Goal: Task Accomplishment & Management: Manage account settings

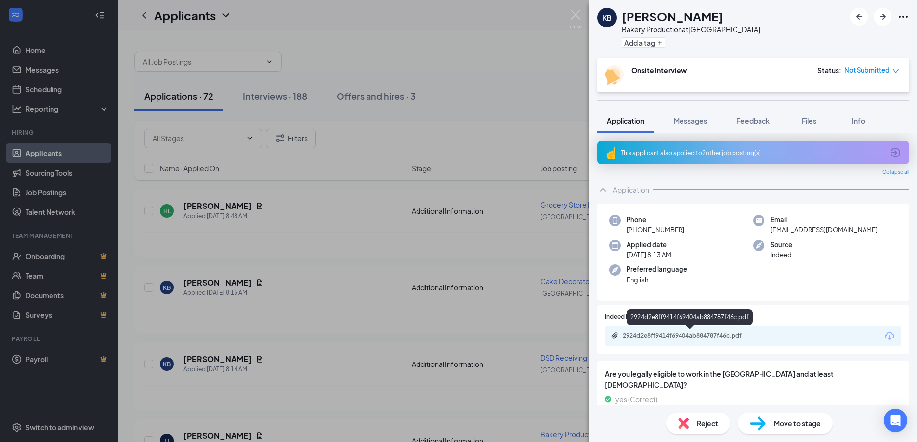
click at [661, 334] on div "2924d2e8ff9414f69404ab884787f46c.pdf" at bounding box center [691, 336] width 137 height 8
click at [314, 221] on div "KB [PERSON_NAME] Bakery Production at [GEOGRAPHIC_DATA] IGA Add a tag Onsite In…" at bounding box center [458, 221] width 917 height 442
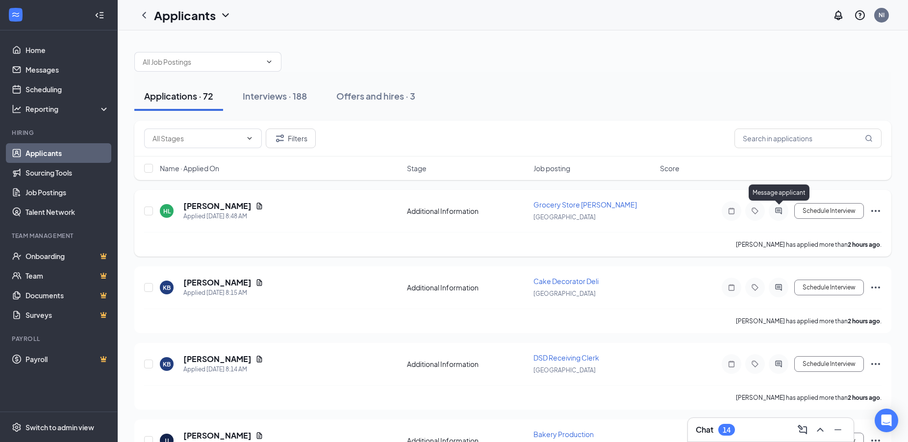
click at [778, 208] on icon "ActiveChat" at bounding box center [779, 211] width 6 height 6
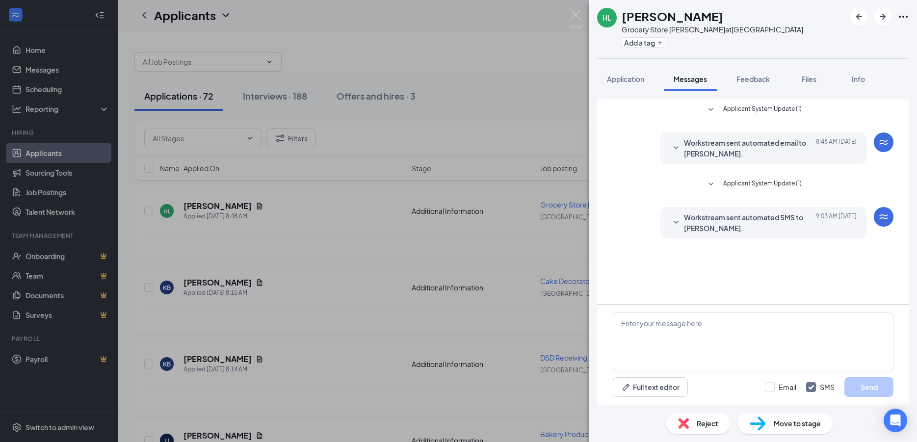
click at [502, 237] on div "HL [PERSON_NAME] Grocery Store [PERSON_NAME] at [GEOGRAPHIC_DATA] IGA Add a tag…" at bounding box center [458, 221] width 917 height 442
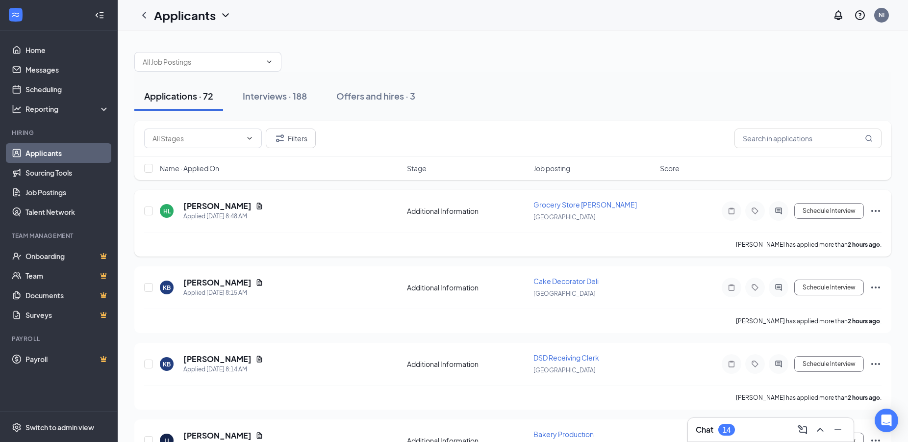
click at [651, 232] on div "HL [PERSON_NAME] Applied [DATE] 8:48 AM Additional Information Grocery Store [P…" at bounding box center [513, 216] width 738 height 32
click at [256, 207] on icon "Document" at bounding box center [260, 206] width 8 height 8
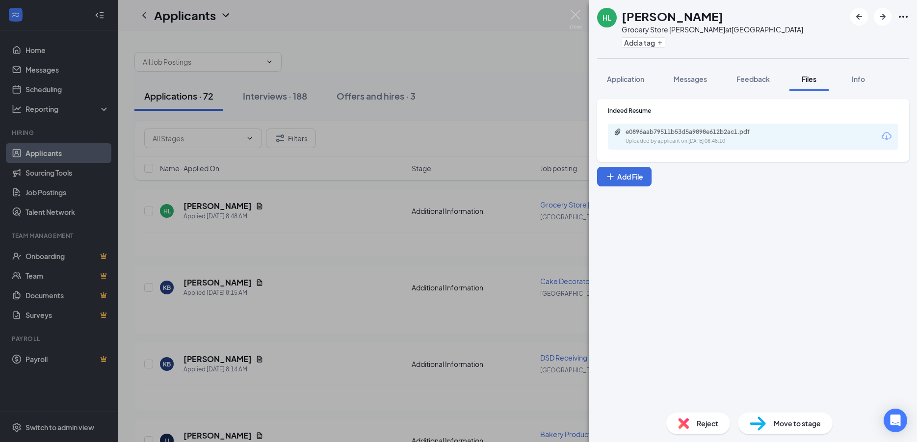
click at [662, 128] on div "e0896aab79511b53d5a9898e612b2ac1.pdf Uploaded by applicant on [DATE] 08:48:10" at bounding box center [753, 137] width 290 height 26
click at [665, 132] on div "e0896aab79511b53d5a9898e612b2ac1.pdf" at bounding box center [693, 132] width 137 height 8
click at [228, 434] on div "HL [PERSON_NAME] Grocery Store [PERSON_NAME] at [GEOGRAPHIC_DATA] IGA Add a tag…" at bounding box center [458, 221] width 917 height 442
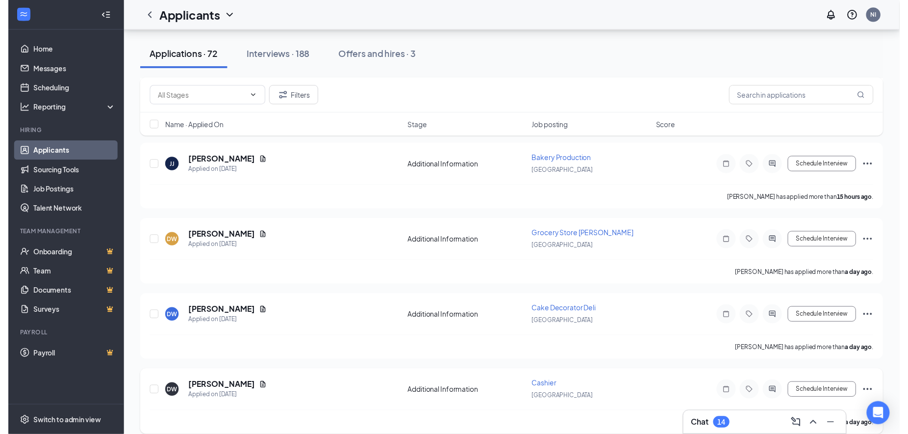
scroll to position [250, 0]
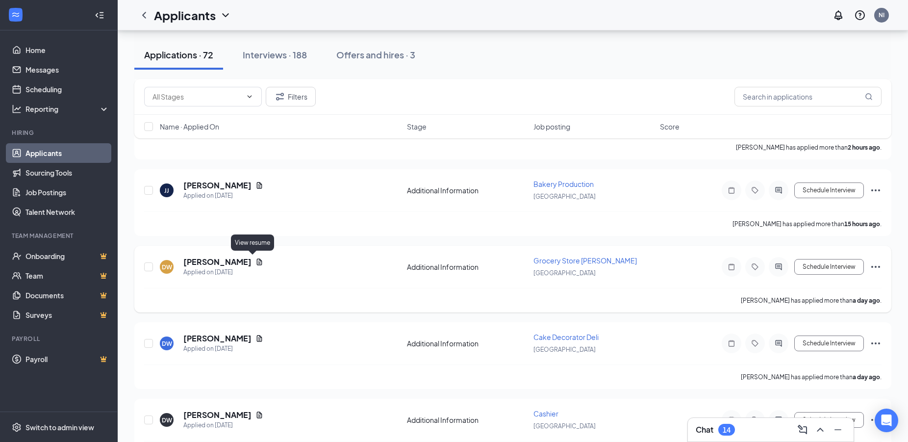
click at [256, 259] on icon "Document" at bounding box center [260, 262] width 8 height 8
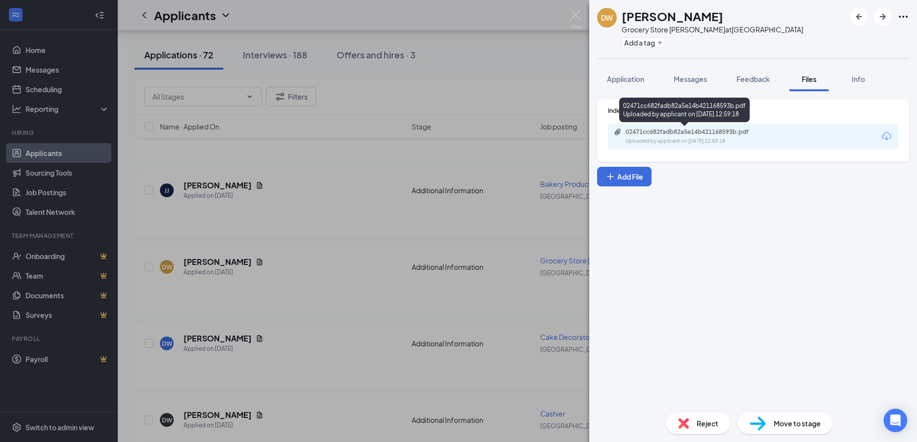
click at [696, 137] on div "02471cc682fadb82a5e14b421168593b.pdf Uploaded by applicant on [DATE] 12:59:18" at bounding box center [693, 136] width 159 height 17
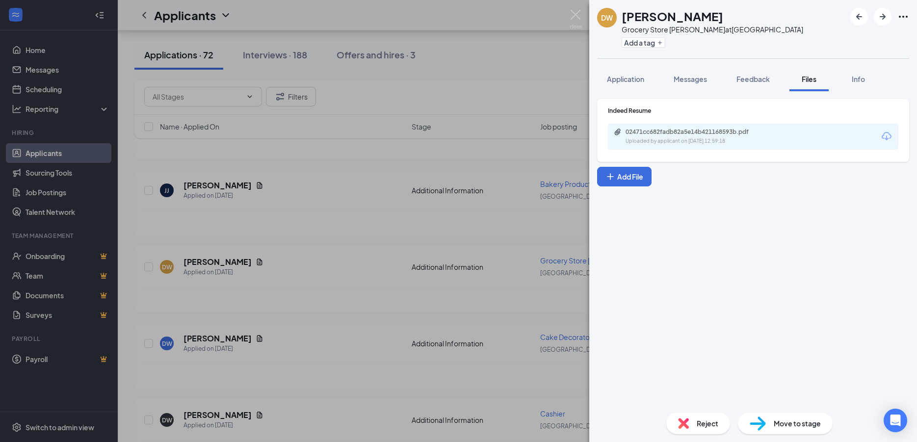
click at [228, 184] on div "[PERSON_NAME] [PERSON_NAME] Grocery Store [PERSON_NAME] at [GEOGRAPHIC_DATA] IG…" at bounding box center [458, 221] width 917 height 442
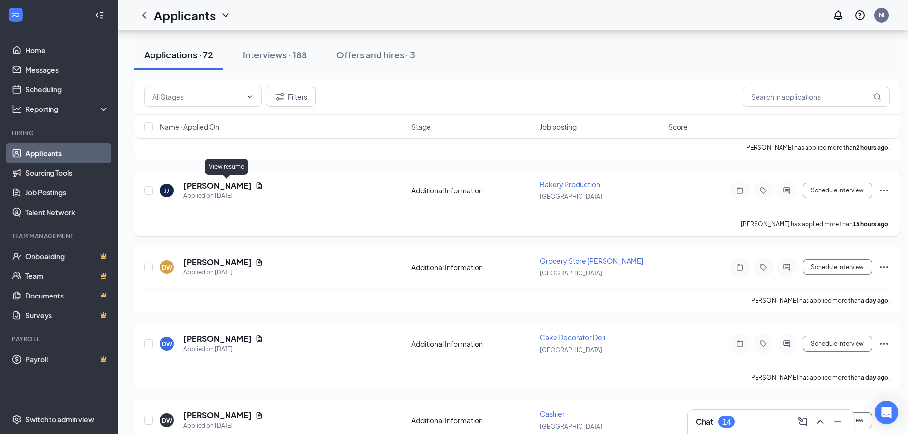
click at [256, 182] on icon "Document" at bounding box center [260, 186] width 8 height 8
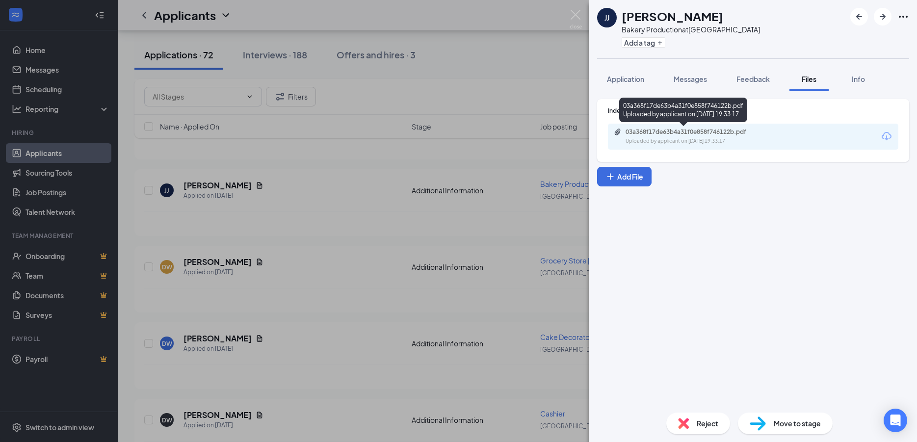
click at [684, 135] on div "03a368f17de63b4a31f0e858f746122b.pdf" at bounding box center [693, 132] width 137 height 8
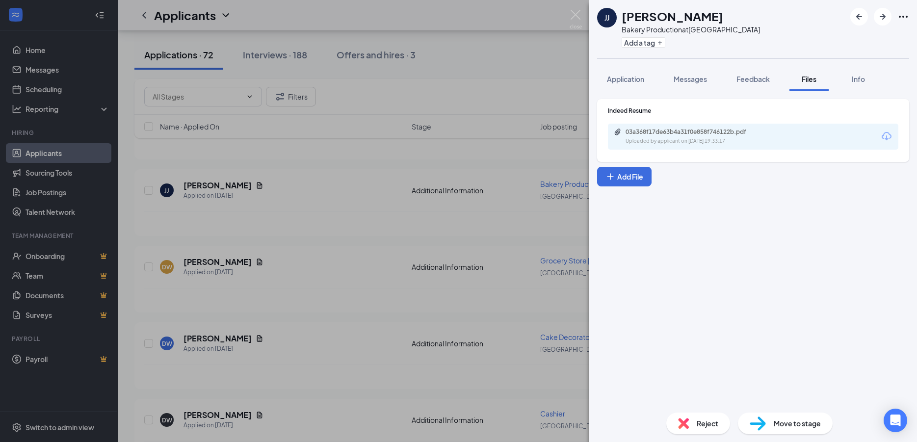
click at [252, 260] on div "[PERSON_NAME] [PERSON_NAME] Bakery Production at [GEOGRAPHIC_DATA] IGA Add a ta…" at bounding box center [458, 221] width 917 height 442
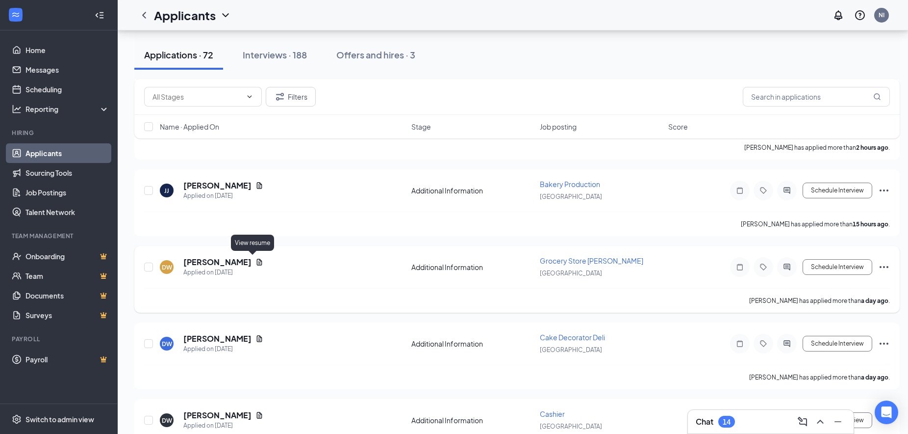
click at [256, 260] on icon "Document" at bounding box center [260, 262] width 8 height 8
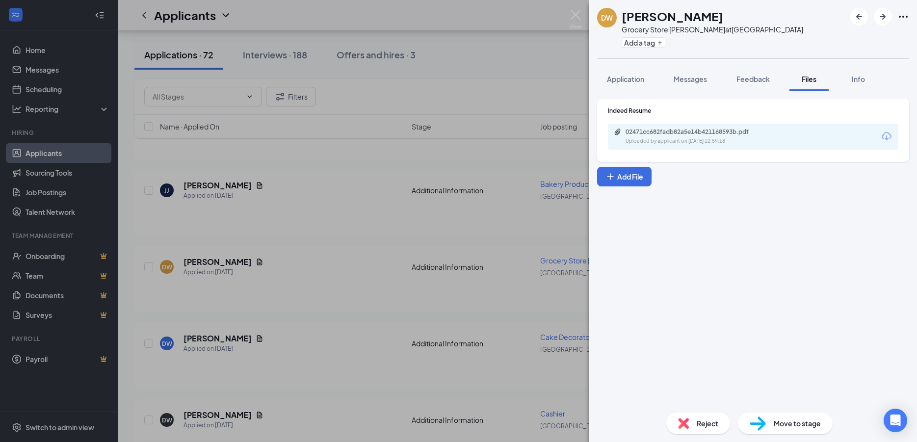
click at [660, 142] on div "Uploaded by applicant on [DATE] 12:59:18" at bounding box center [698, 141] width 147 height 8
click at [505, 157] on div "[PERSON_NAME] [PERSON_NAME] Grocery Store [PERSON_NAME] at [GEOGRAPHIC_DATA] IG…" at bounding box center [458, 221] width 917 height 442
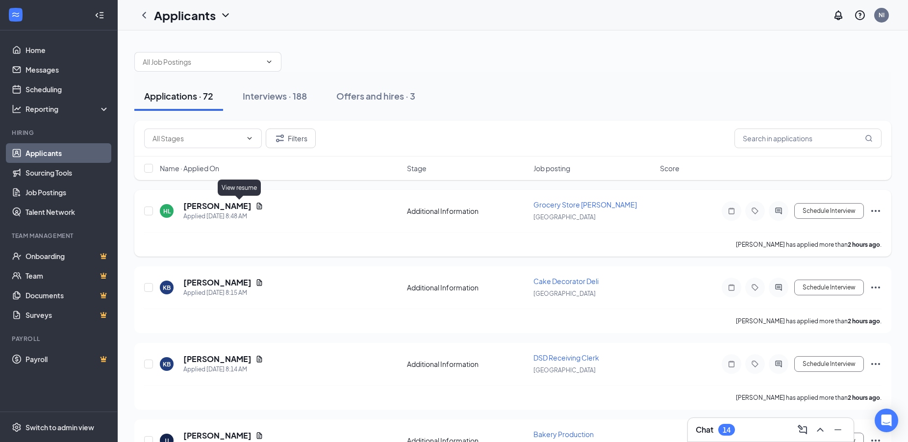
click at [257, 205] on icon "Document" at bounding box center [259, 206] width 5 height 6
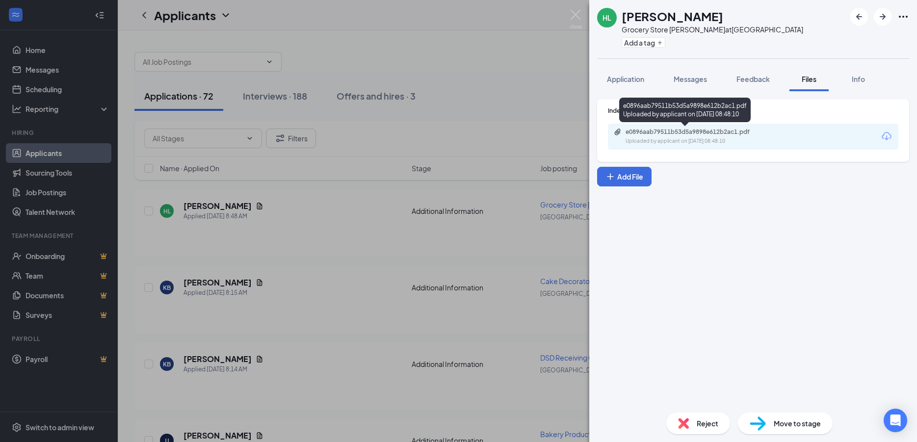
click at [665, 133] on div "e0896aab79511b53d5a9898e612b2ac1.pdf" at bounding box center [693, 132] width 137 height 8
click at [577, 13] on img at bounding box center [576, 19] width 12 height 19
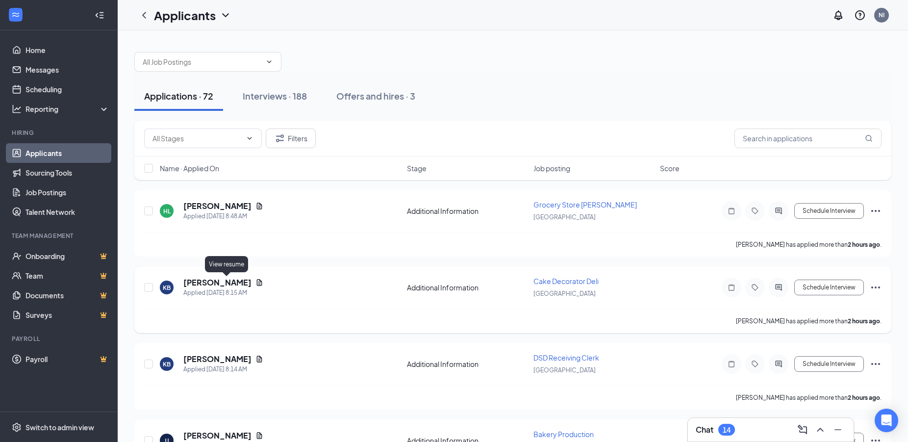
click at [256, 283] on icon "Document" at bounding box center [260, 283] width 8 height 8
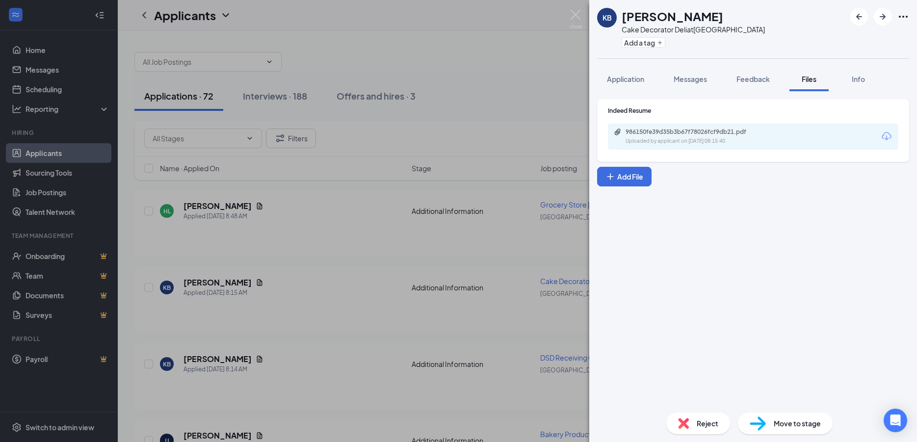
click at [660, 130] on div "986150fe39d35b3b67f78026fcf9db21.pdf" at bounding box center [693, 132] width 137 height 8
click at [575, 15] on img at bounding box center [576, 19] width 12 height 19
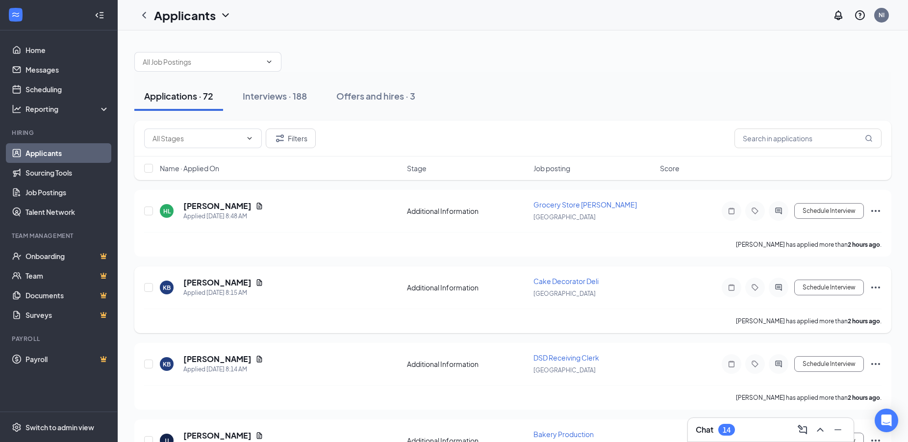
drag, startPoint x: 320, startPoint y: 347, endPoint x: 323, endPoint y: 331, distance: 16.5
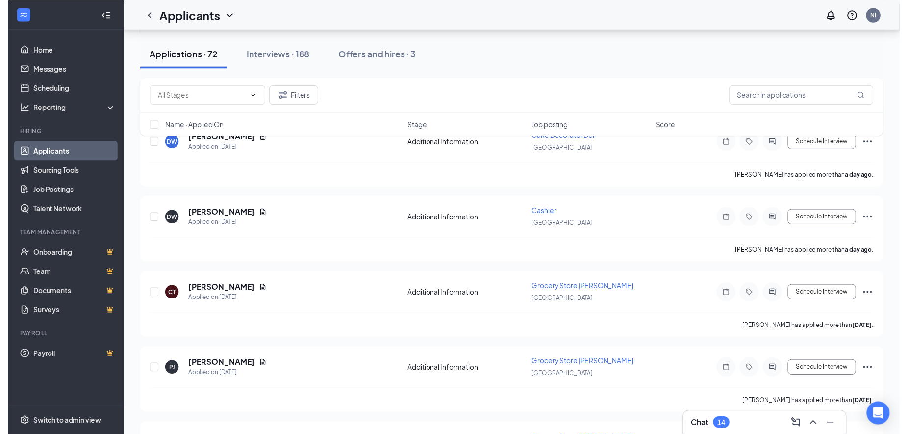
scroll to position [450, 0]
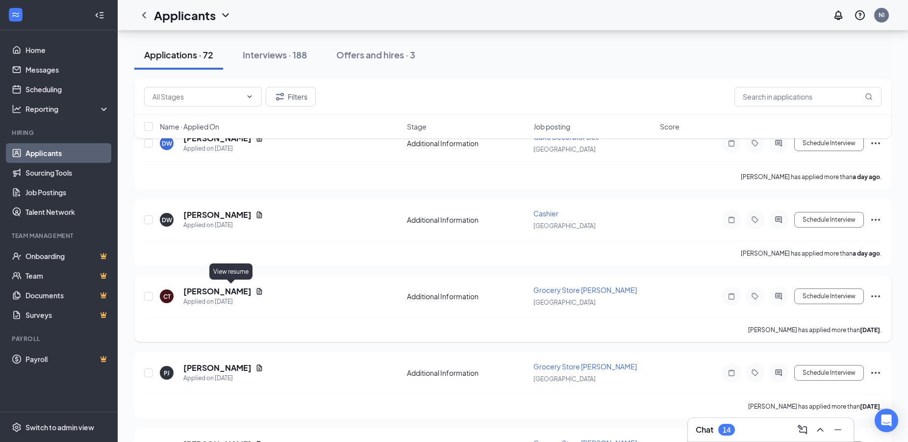
click at [257, 291] on icon "Document" at bounding box center [259, 291] width 5 height 6
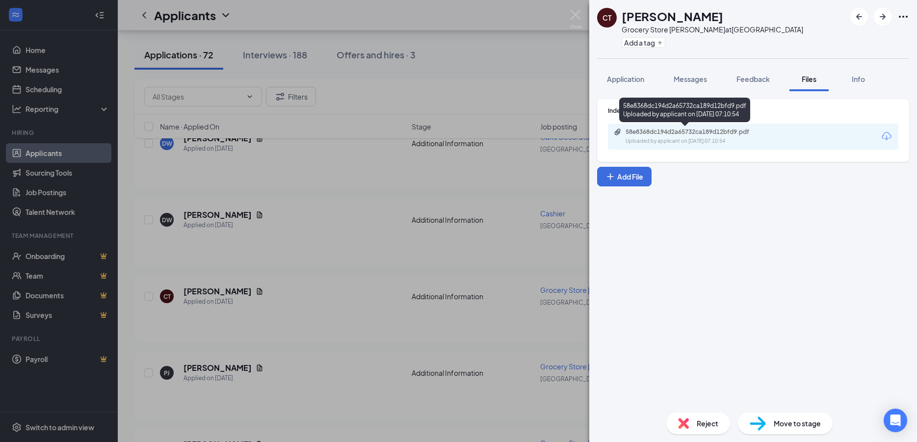
click at [672, 132] on div "58e8368dc194d2a65732ca189d12bfd9.pdf" at bounding box center [693, 132] width 137 height 8
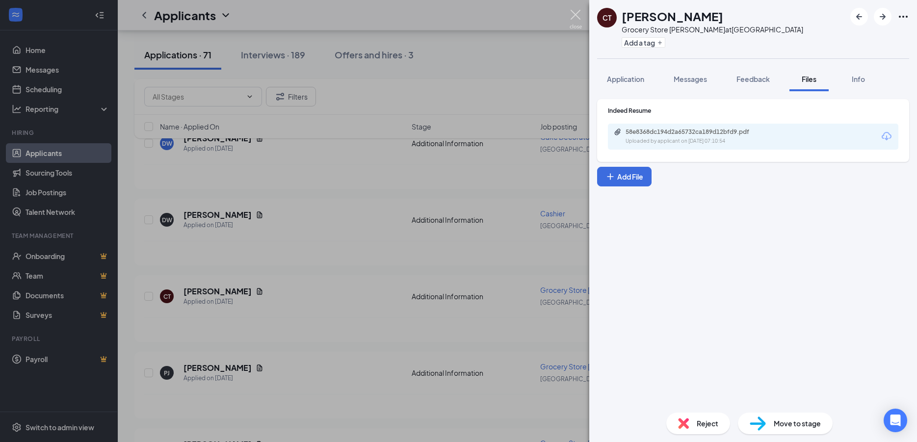
click at [576, 12] on img at bounding box center [576, 19] width 12 height 19
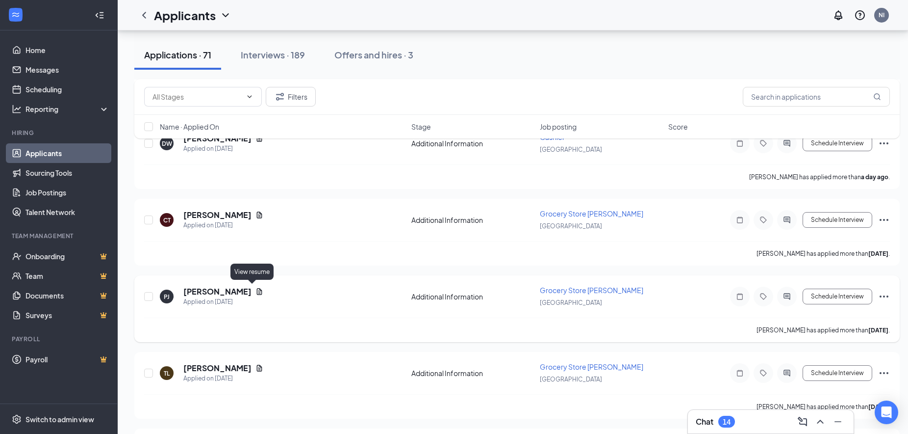
click at [256, 290] on icon "Document" at bounding box center [260, 291] width 8 height 8
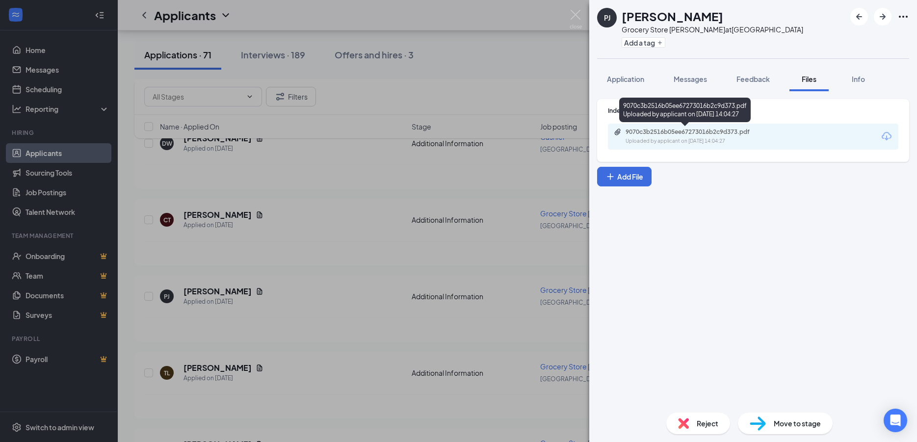
click at [680, 141] on div "Uploaded by applicant on [DATE] 14:04:27" at bounding box center [698, 141] width 147 height 8
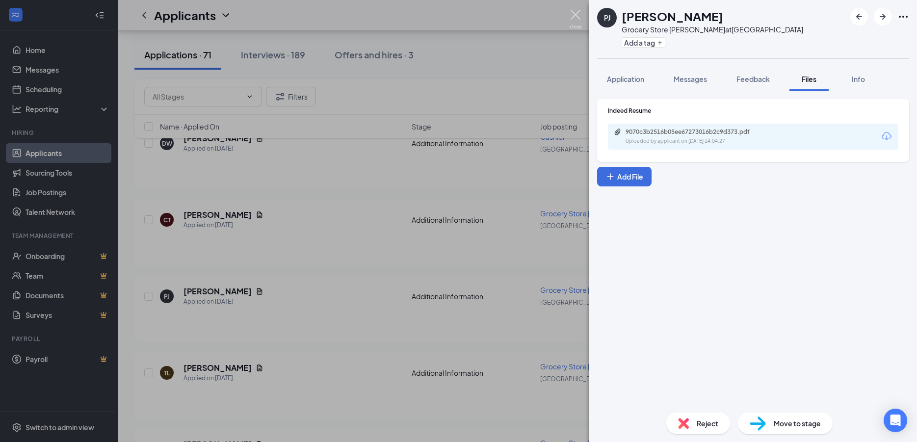
click at [575, 15] on img at bounding box center [576, 19] width 12 height 19
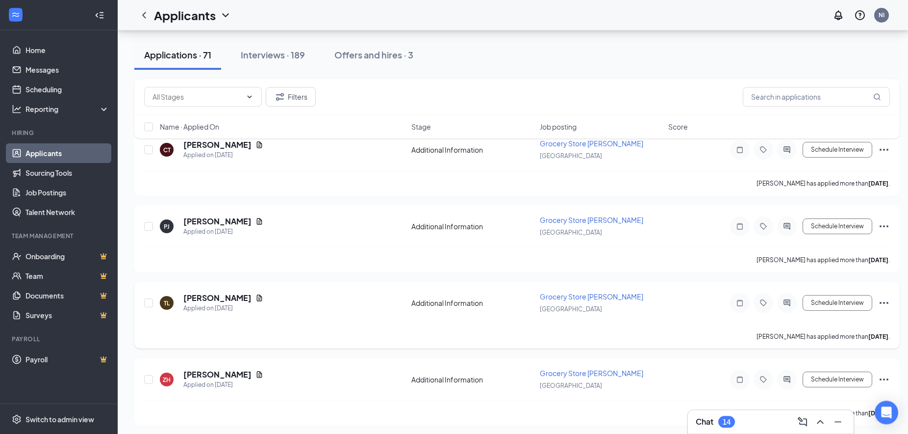
scroll to position [521, 0]
click at [256, 294] on icon "Document" at bounding box center [260, 297] width 8 height 8
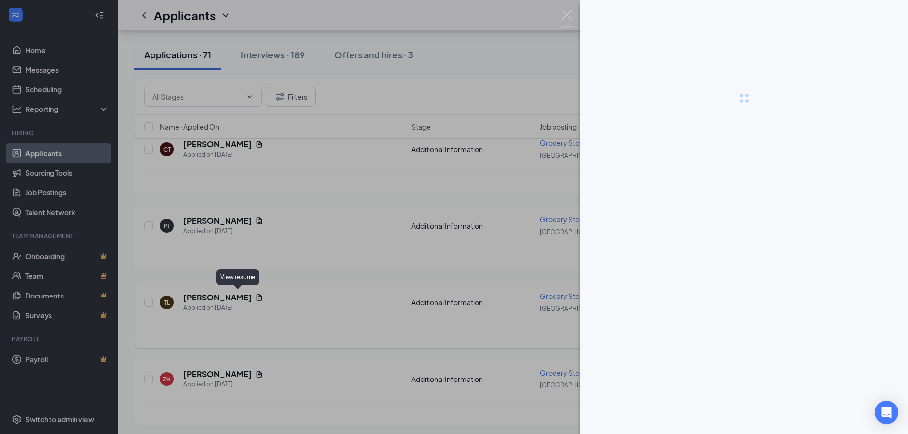
scroll to position [513, 0]
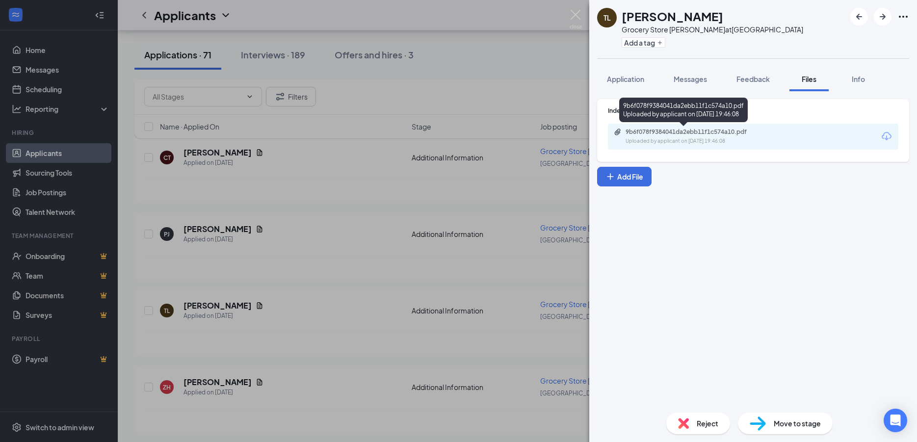
click at [658, 133] on div "9b6f078f9384041da2ebb11f1c574a10.pdf" at bounding box center [693, 132] width 137 height 8
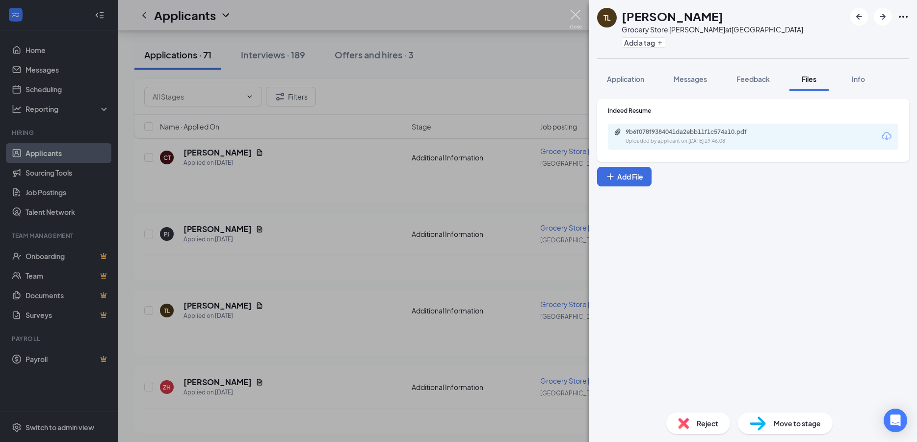
click at [578, 12] on img at bounding box center [576, 19] width 12 height 19
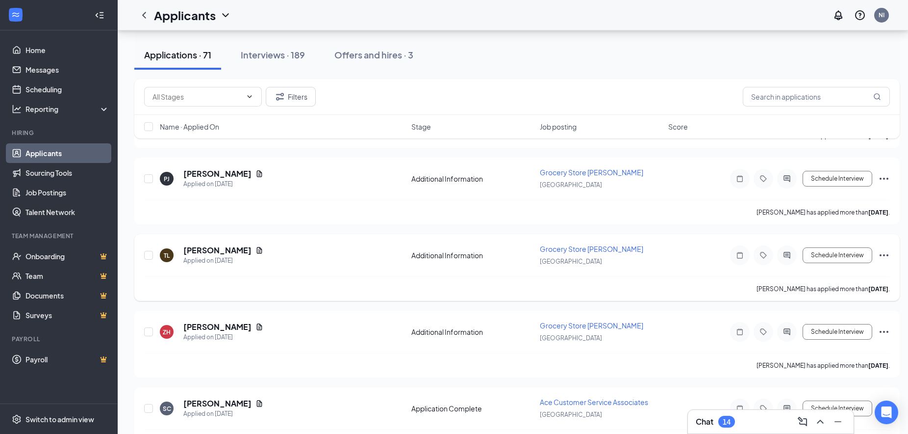
scroll to position [613, 0]
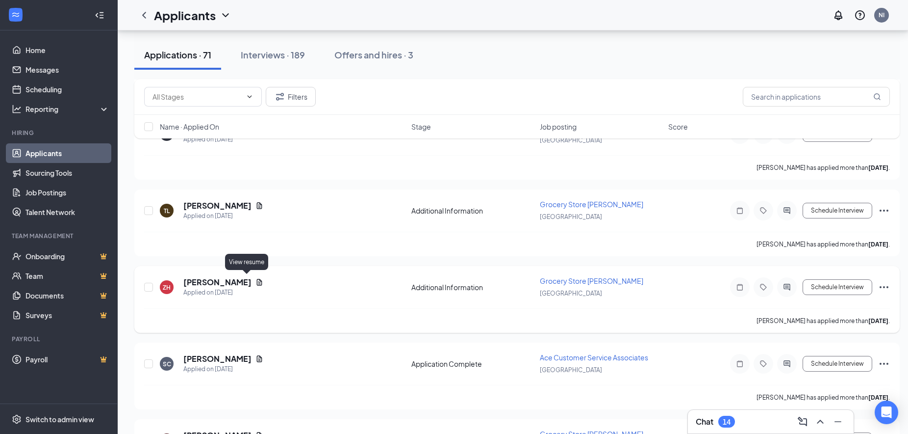
click at [256, 278] on icon "Document" at bounding box center [260, 282] width 8 height 8
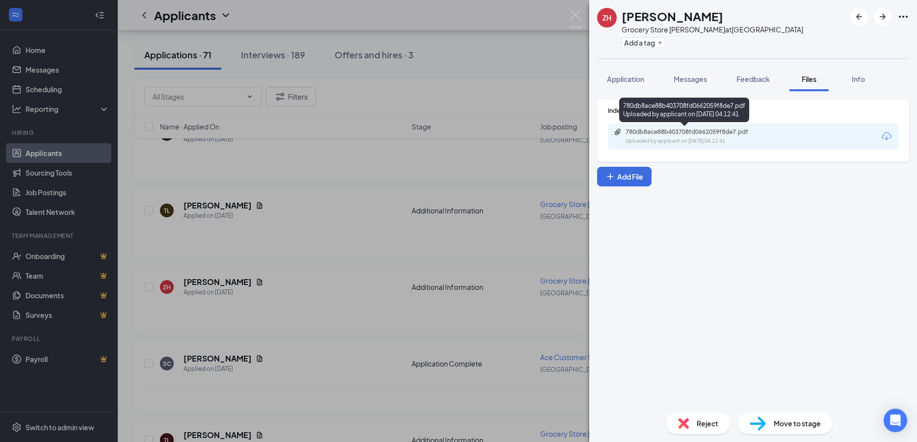
click at [655, 134] on div "780db8ace88b403708fd0662059f8de7.pdf" at bounding box center [693, 132] width 137 height 8
click at [570, 9] on div "ZH [PERSON_NAME] Grocery Store [PERSON_NAME] at [GEOGRAPHIC_DATA] IGA Add a tag…" at bounding box center [458, 221] width 917 height 442
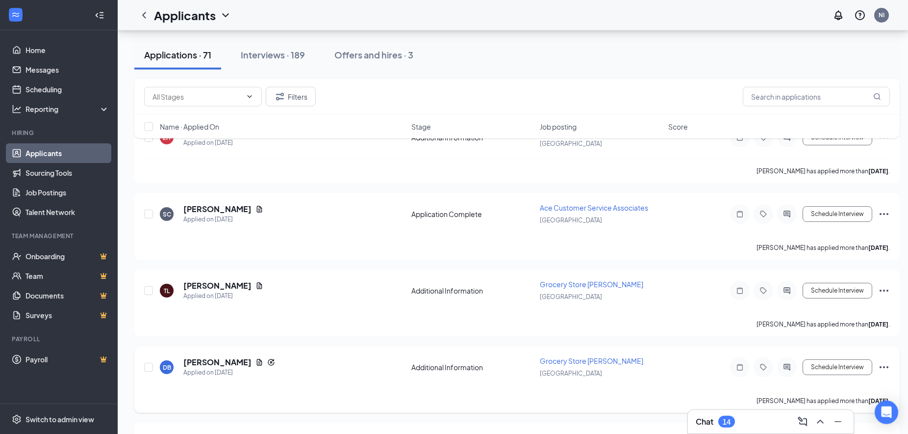
scroll to position [763, 0]
click at [257, 205] on icon "Document" at bounding box center [259, 208] width 5 height 6
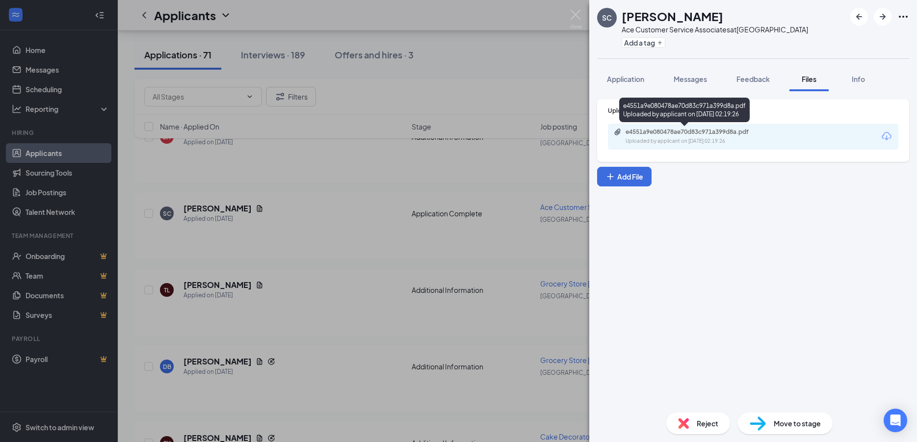
click at [676, 141] on div "Uploaded by applicant on [DATE] 02:19:26" at bounding box center [698, 141] width 147 height 8
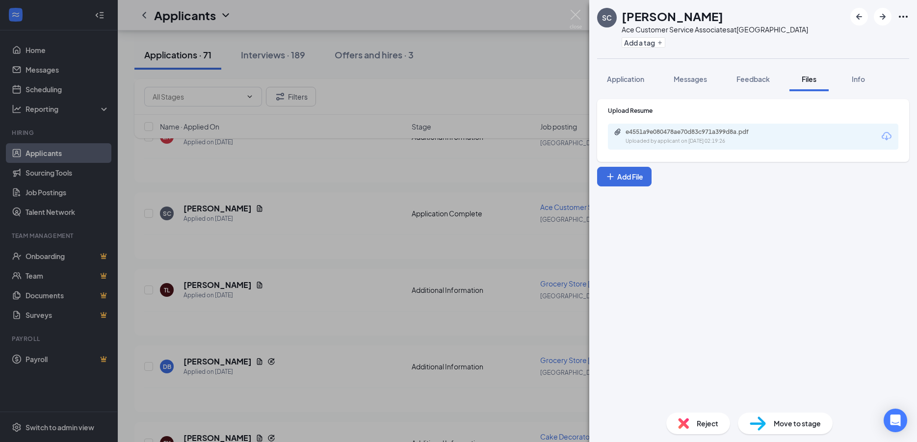
click at [576, 8] on div "SC [PERSON_NAME] Ace Customer Service Associates at [GEOGRAPHIC_DATA] IGA Add a…" at bounding box center [458, 221] width 917 height 442
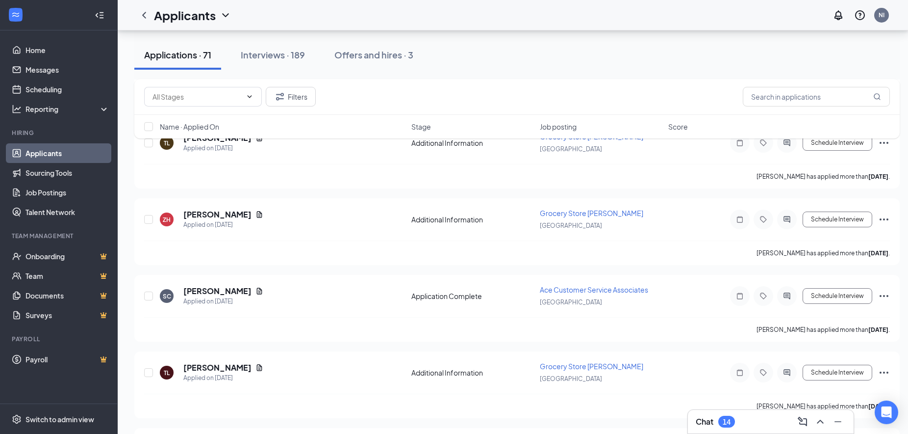
scroll to position [663, 0]
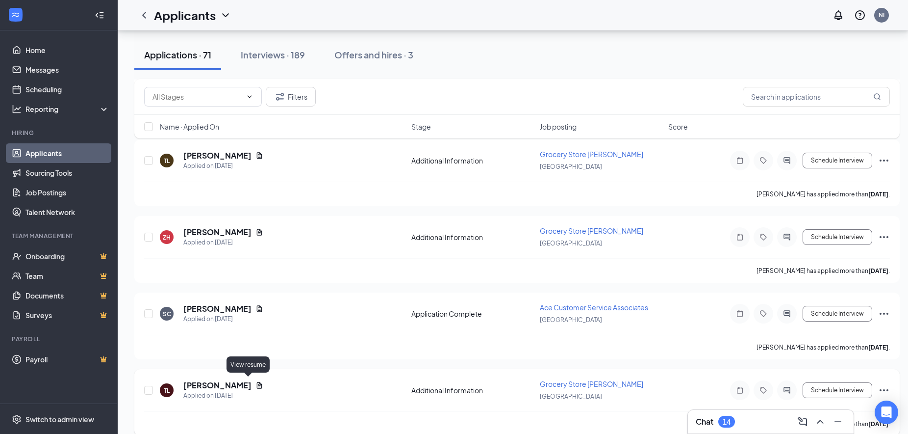
click at [256, 381] on icon "Document" at bounding box center [260, 385] width 8 height 8
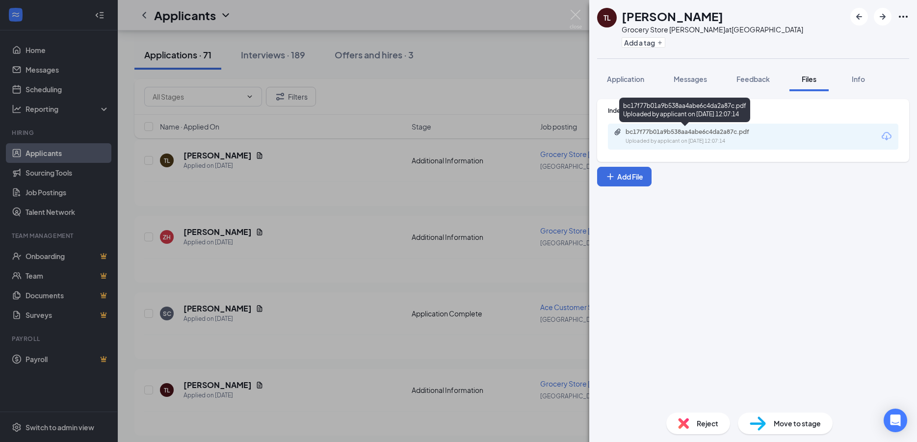
click at [652, 137] on div "bc17f77b01a9b538aa4abe6c4da2a87c.pdf Uploaded by applicant on [DATE] 12:07:14" at bounding box center [693, 136] width 159 height 17
click at [576, 13] on img at bounding box center [576, 19] width 12 height 19
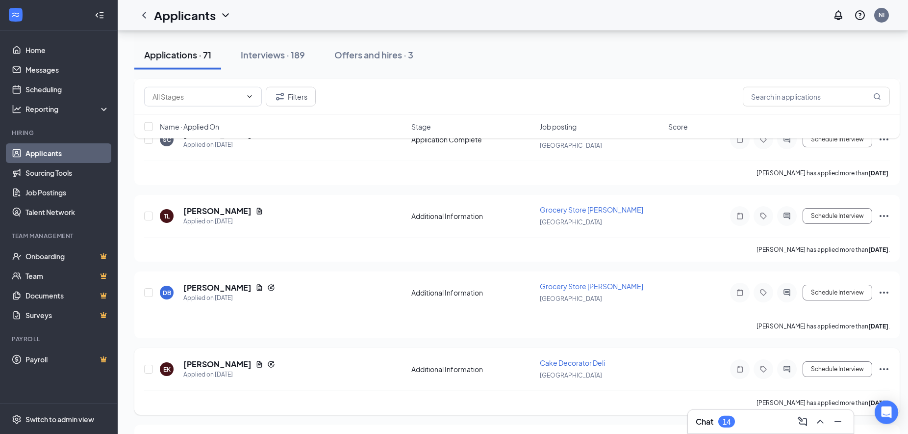
scroll to position [863, 0]
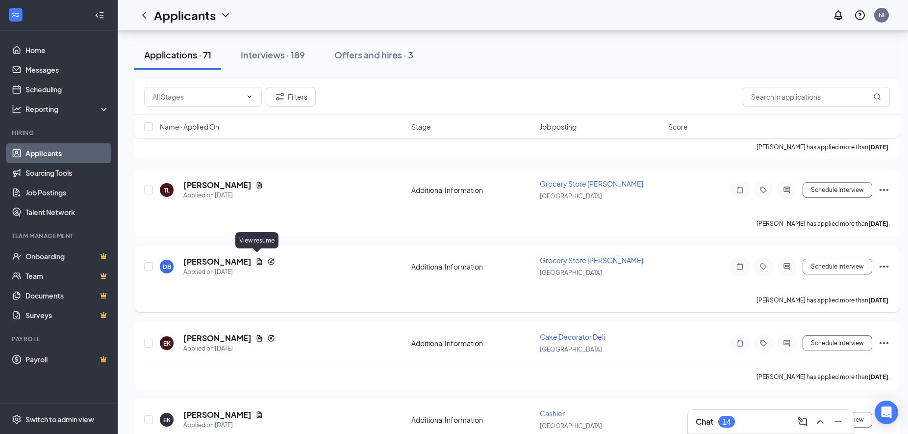
click at [256, 258] on icon "Document" at bounding box center [260, 262] width 8 height 8
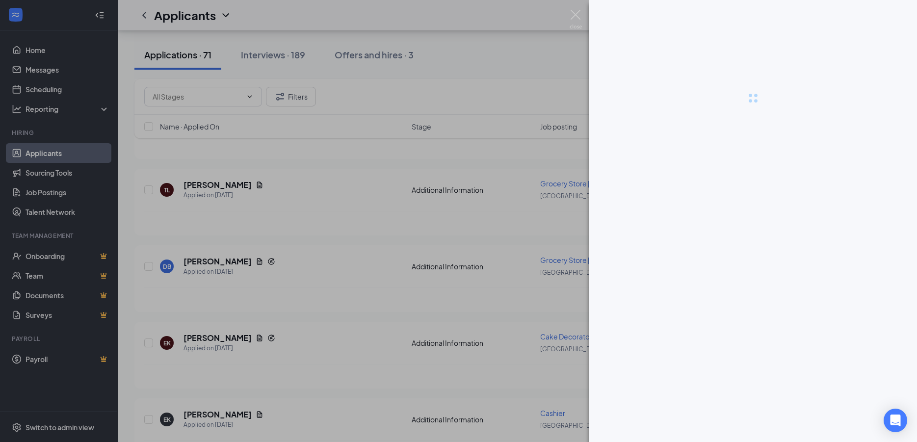
click at [271, 256] on div at bounding box center [458, 221] width 917 height 442
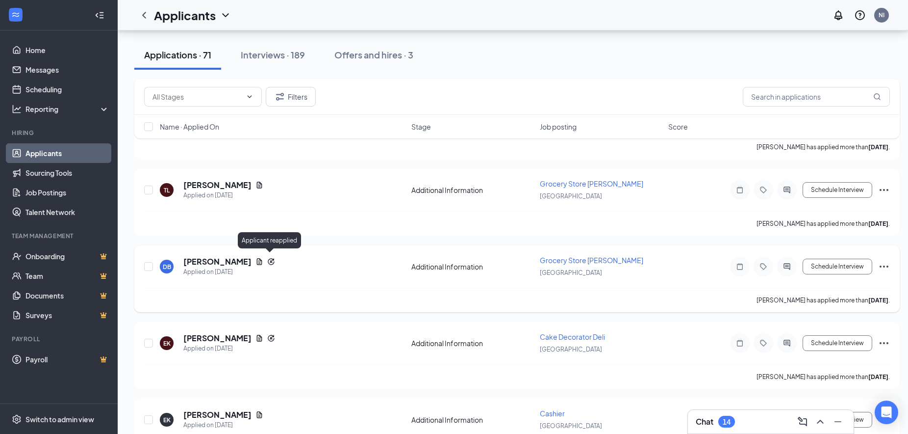
click at [268, 260] on icon "Reapply" at bounding box center [271, 262] width 8 height 8
click at [256, 259] on icon "Document" at bounding box center [260, 262] width 8 height 8
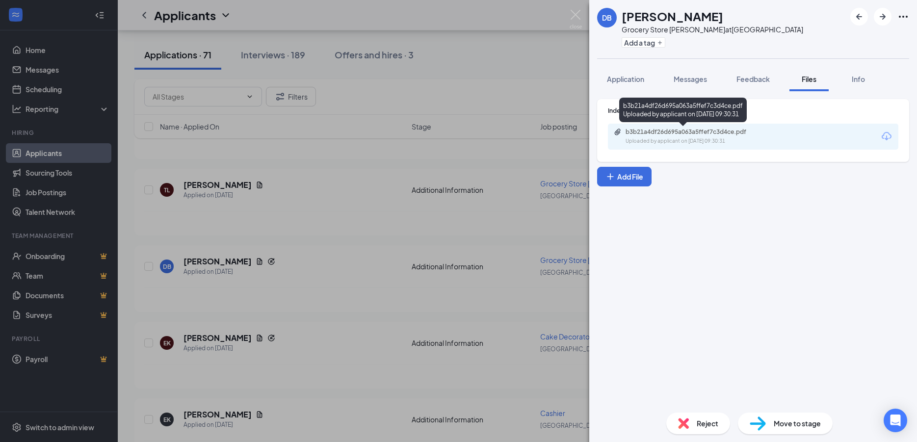
click at [659, 143] on div "Uploaded by applicant on [DATE] 09:30:31" at bounding box center [698, 141] width 147 height 8
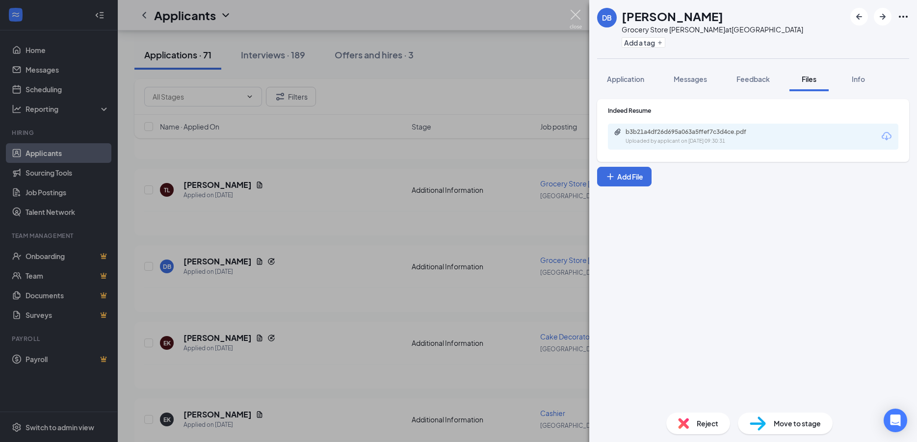
click at [571, 10] on img at bounding box center [576, 19] width 12 height 19
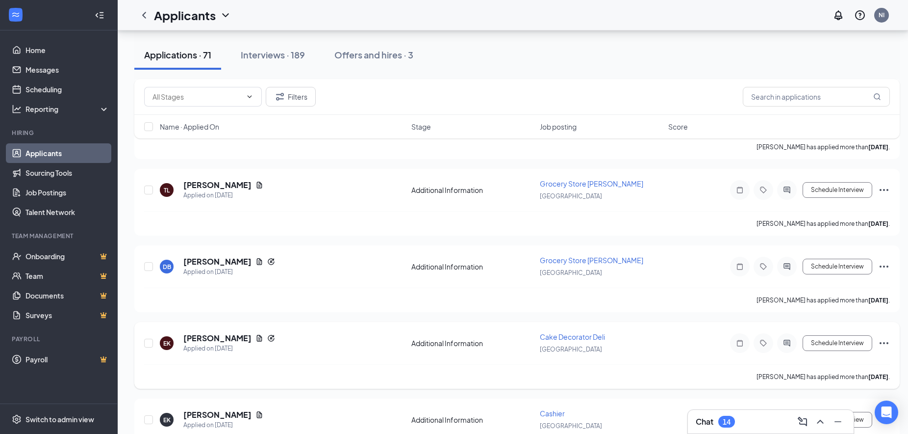
click at [247, 333] on div "[PERSON_NAME]" at bounding box center [229, 338] width 92 height 11
click at [256, 336] on icon "Document" at bounding box center [260, 338] width 8 height 8
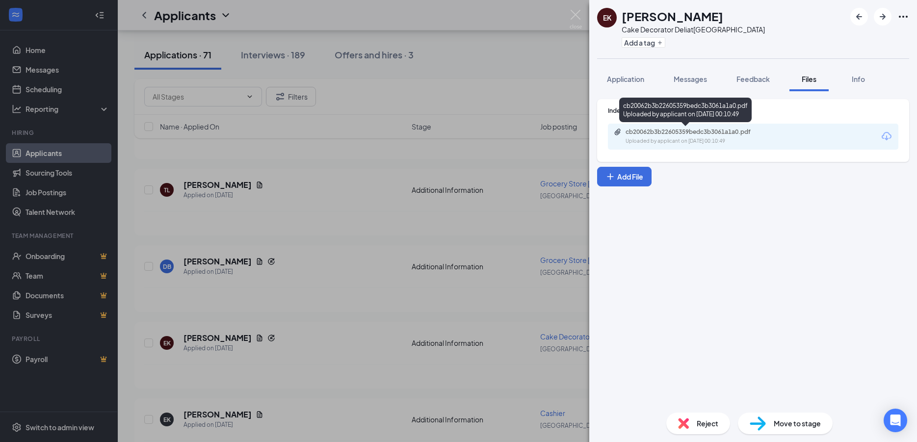
click at [677, 142] on div "Uploaded by applicant on [DATE] 00:10:49" at bounding box center [698, 141] width 147 height 8
click at [586, 15] on div "EK [PERSON_NAME] Cake Decorator Deli at [GEOGRAPHIC_DATA] IGA Add a tag Applica…" at bounding box center [458, 221] width 917 height 442
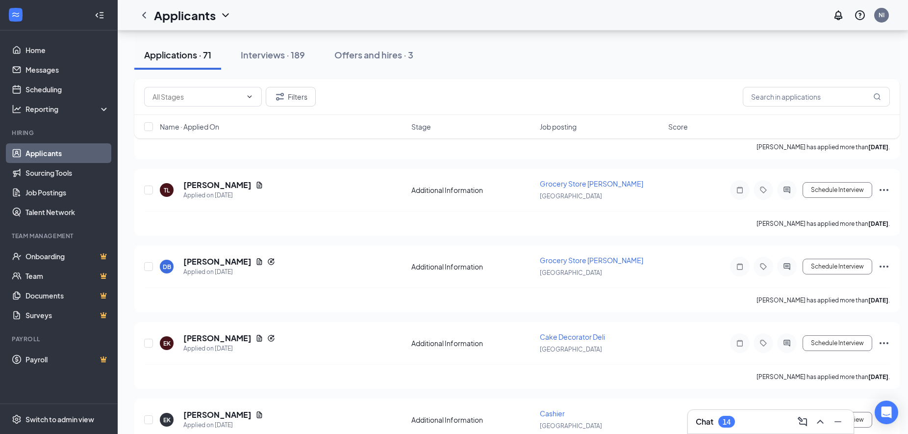
click at [567, 15] on div "Applicants NI" at bounding box center [513, 15] width 791 height 30
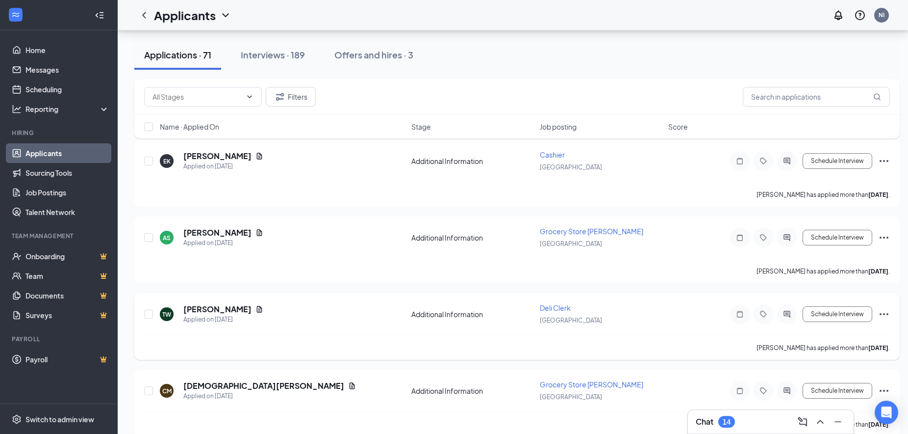
scroll to position [1113, 0]
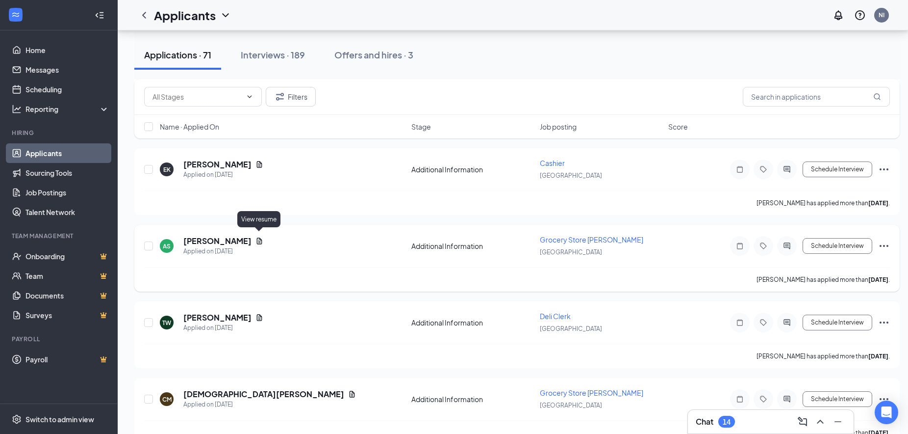
click at [260, 237] on icon "Document" at bounding box center [260, 241] width 8 height 8
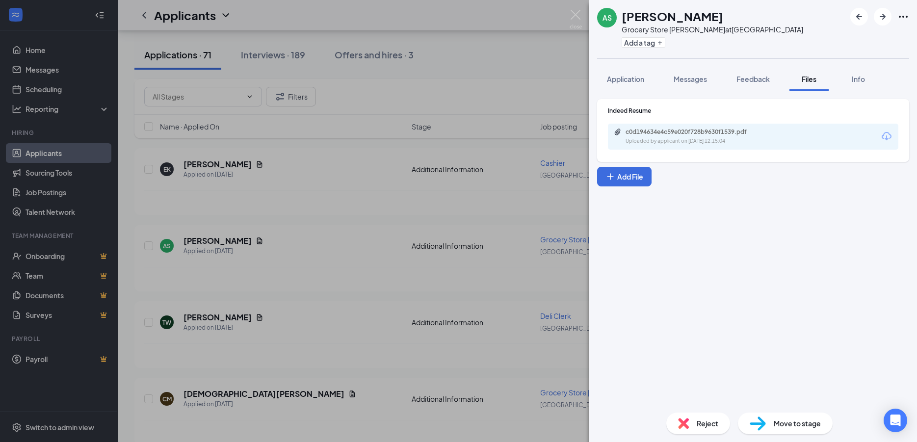
click at [641, 135] on div "c0d194634e4c59e020f728b9630f1539.pdf" at bounding box center [693, 132] width 137 height 8
click at [576, 14] on img at bounding box center [576, 19] width 12 height 19
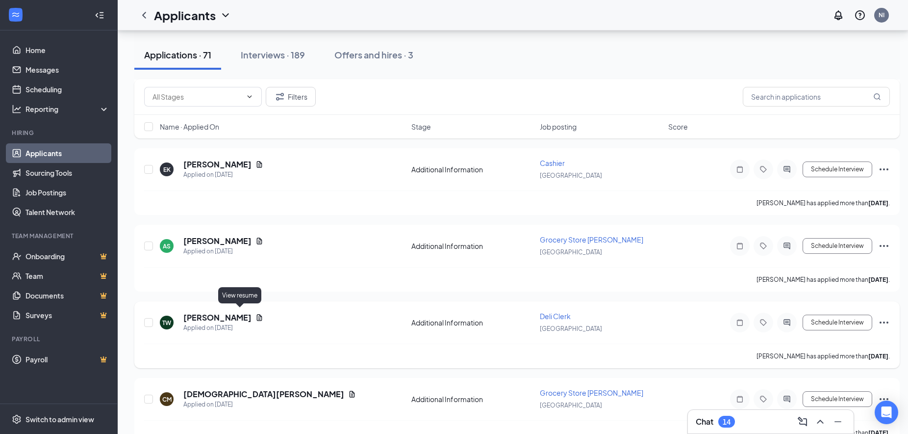
click at [257, 314] on icon "Document" at bounding box center [259, 317] width 5 height 6
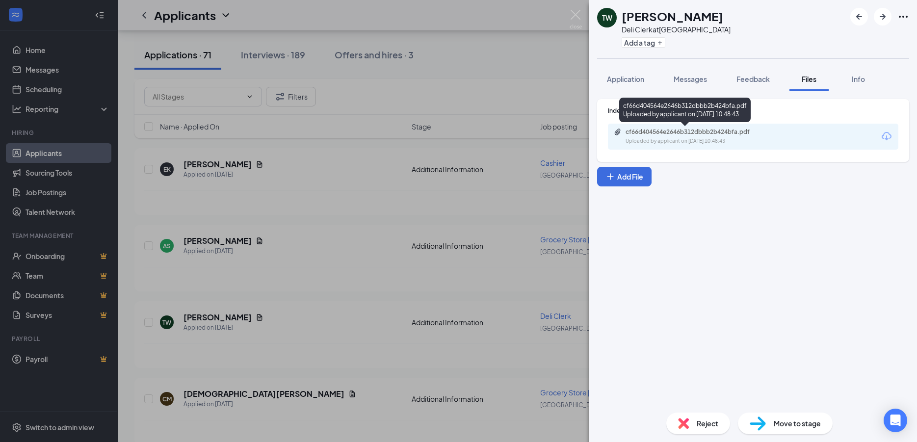
click at [662, 137] on div "cf66d404564e2646b312dbbb2b424bfa.pdf Uploaded by applicant on [DATE] 10:48:43" at bounding box center [693, 136] width 159 height 17
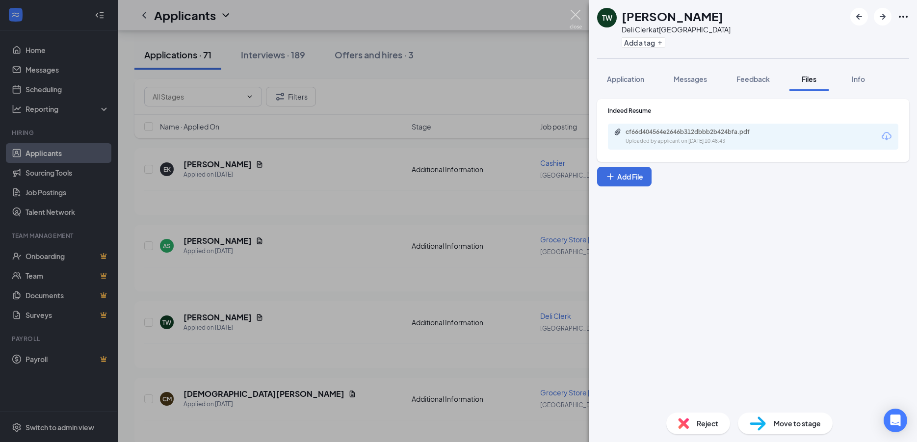
click at [571, 11] on img at bounding box center [576, 19] width 12 height 19
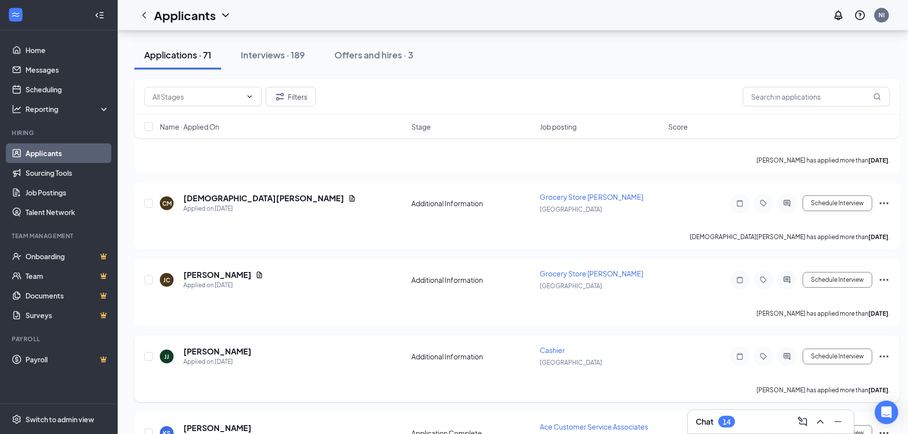
scroll to position [1313, 0]
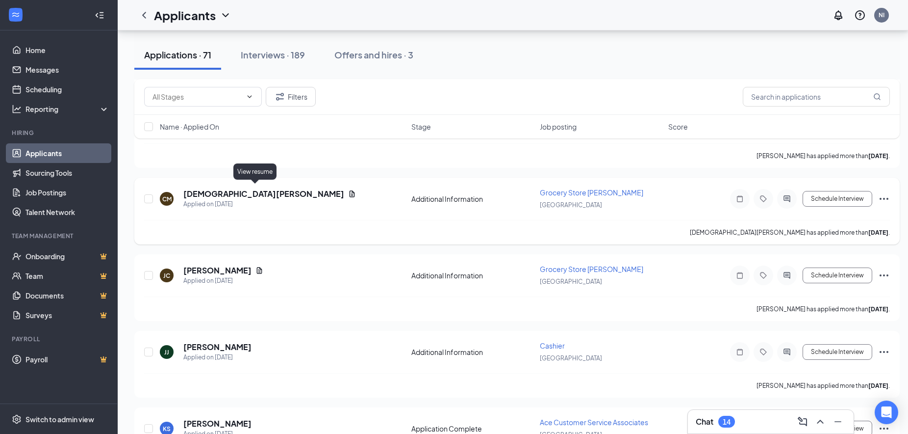
click at [348, 190] on icon "Document" at bounding box center [352, 194] width 8 height 8
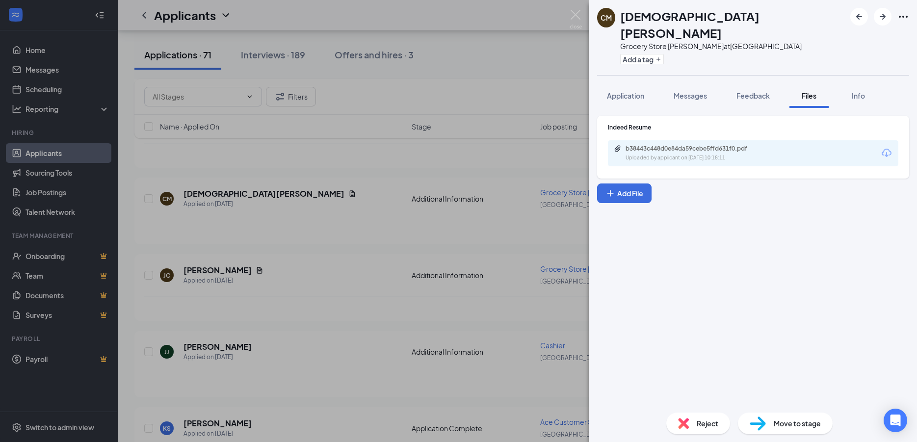
click at [675, 145] on div "b38443c448d0e84da59cebe5ffd631f0.pdf" at bounding box center [693, 149] width 137 height 8
click at [574, 13] on img at bounding box center [576, 19] width 12 height 19
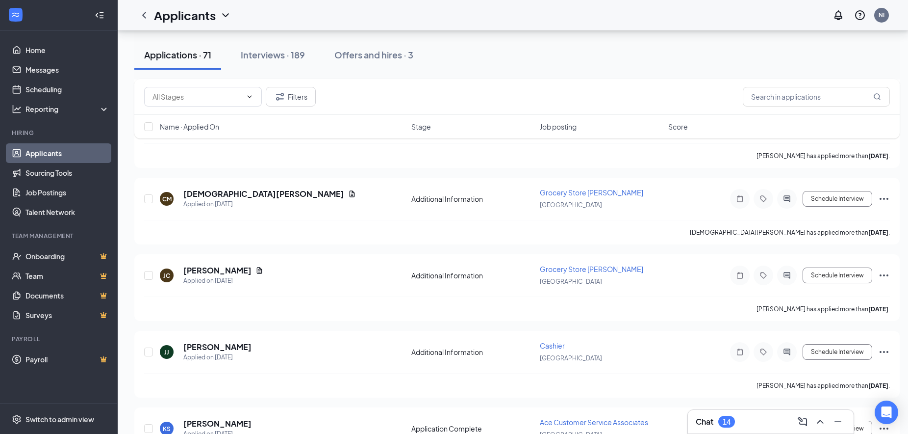
scroll to position [1013, 0]
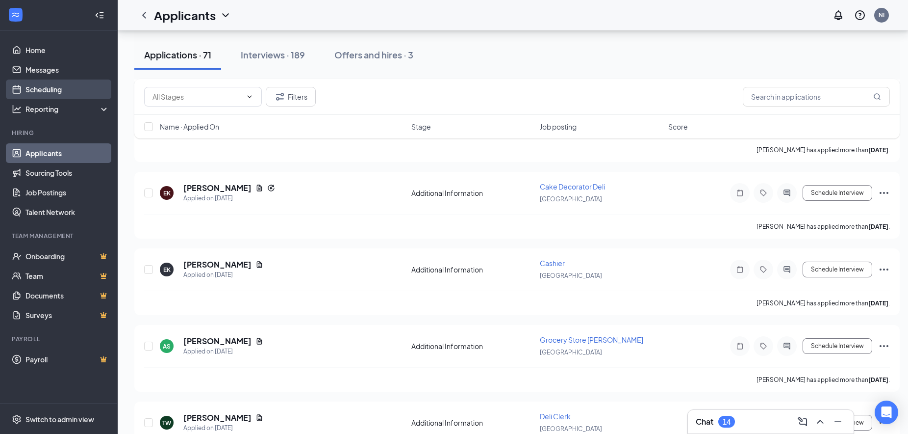
click at [47, 87] on link "Scheduling" at bounding box center [68, 89] width 84 height 20
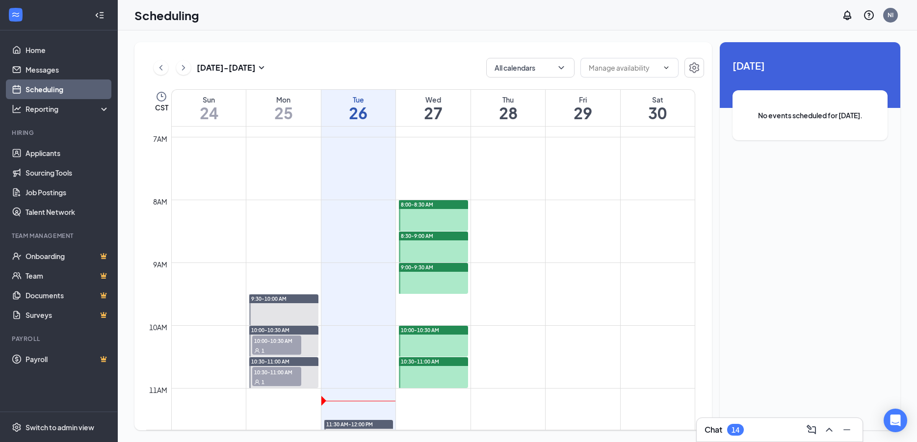
scroll to position [482, 0]
